Goal: Check status: Check status

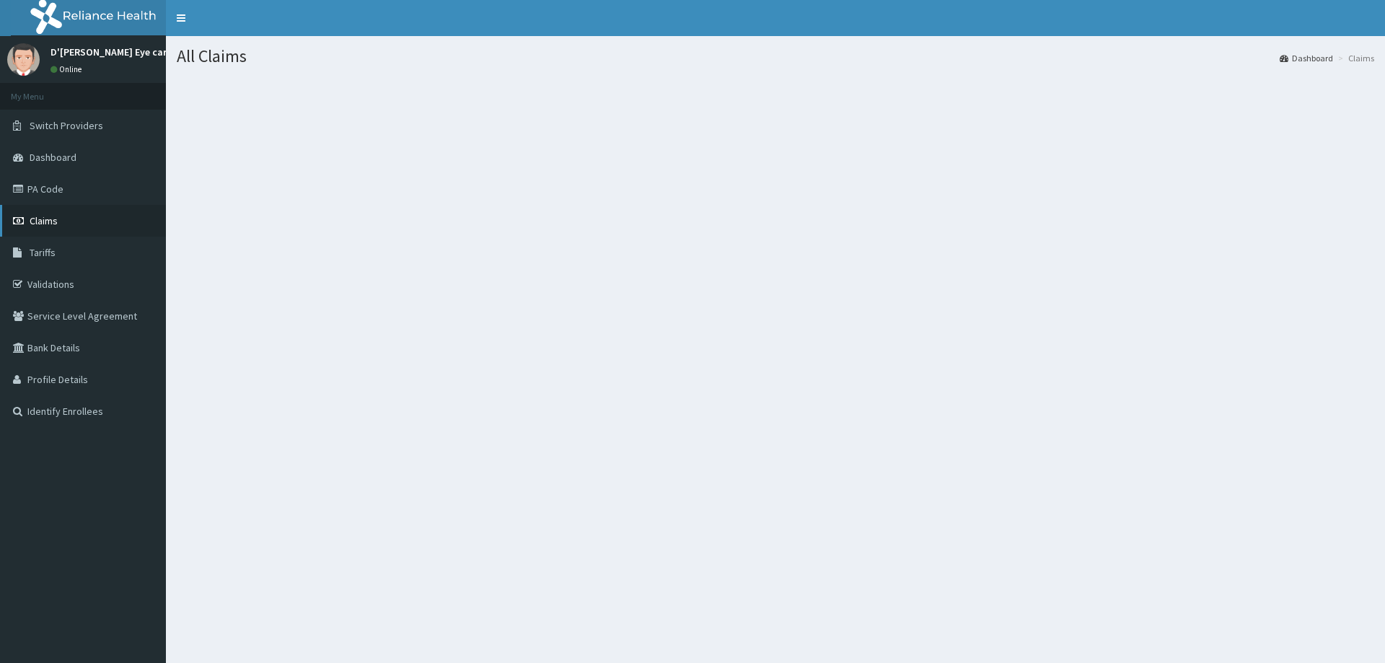
click at [48, 222] on span "Claims" at bounding box center [44, 220] width 28 height 13
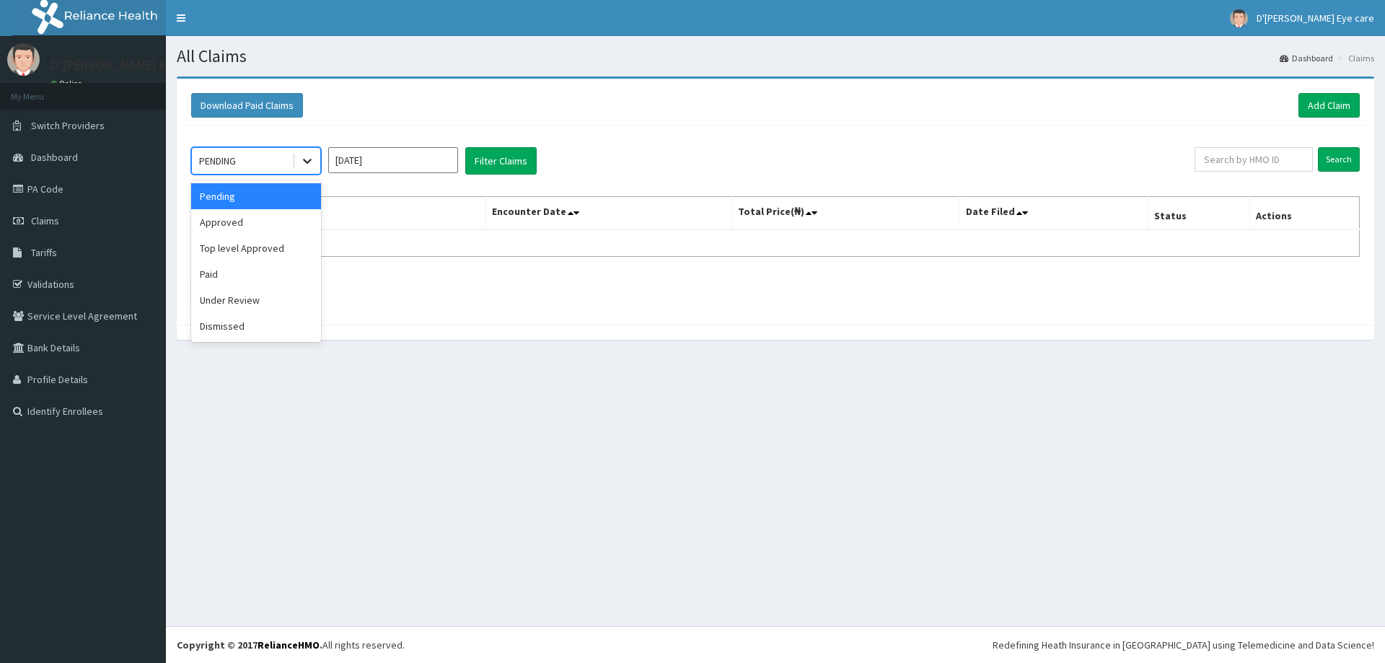
click at [308, 159] on icon at bounding box center [307, 161] width 14 height 14
click at [211, 269] on div "Paid" at bounding box center [256, 274] width 130 height 26
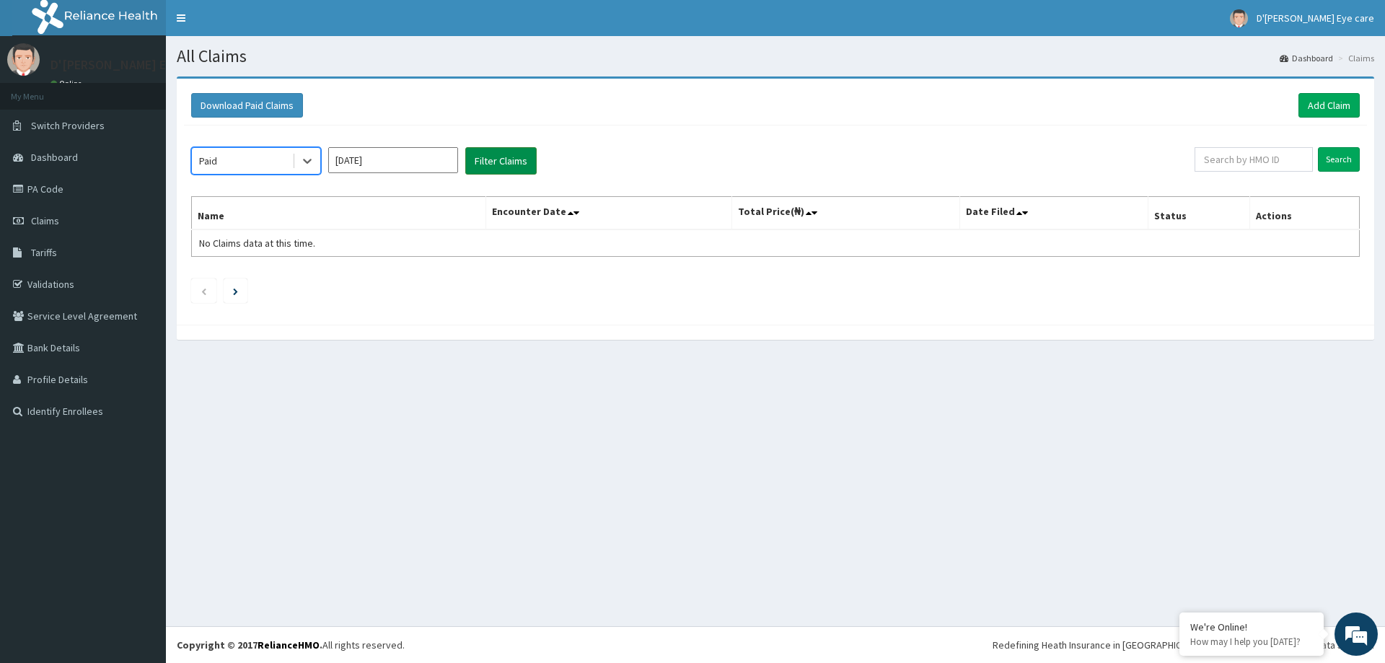
click at [492, 152] on button "Filter Claims" at bounding box center [500, 160] width 71 height 27
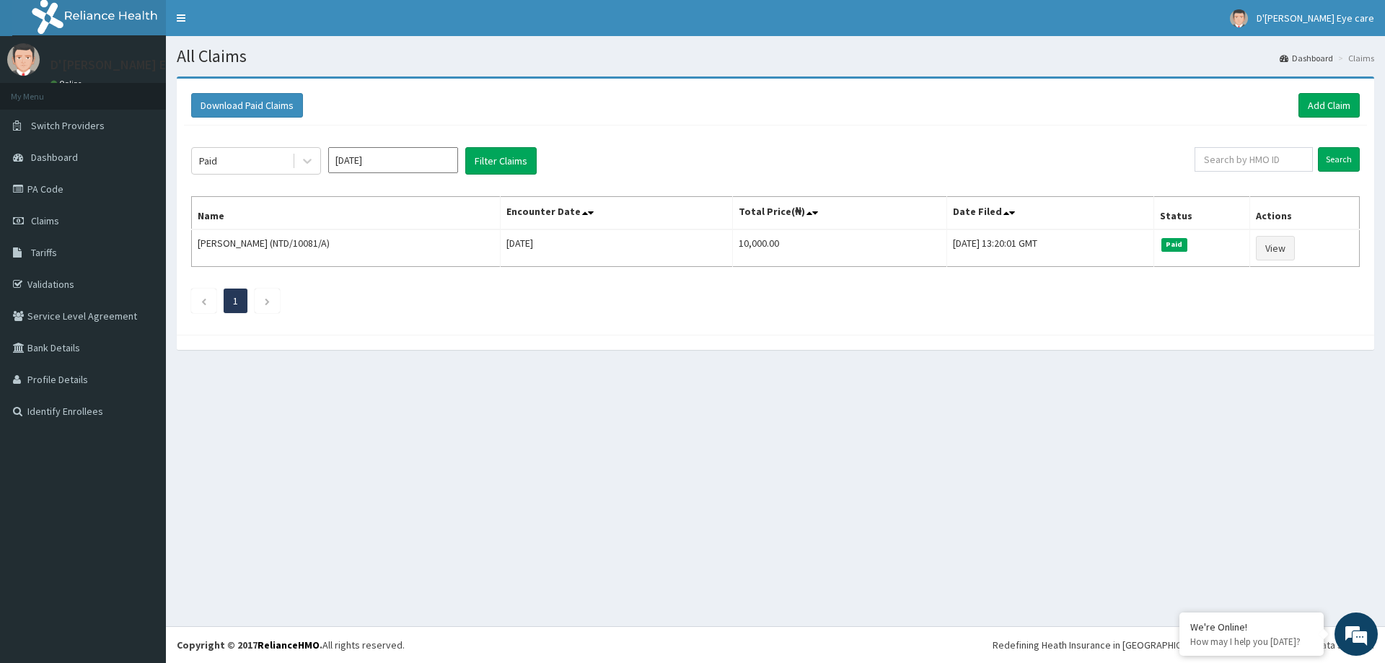
click at [392, 155] on input "Sep 2025" at bounding box center [393, 160] width 130 height 26
click at [398, 281] on div "Aug" at bounding box center [393, 280] width 29 height 27
type input "Aug 2025"
click at [483, 157] on button "Filter Claims" at bounding box center [500, 160] width 71 height 27
